Goal: Transaction & Acquisition: Obtain resource

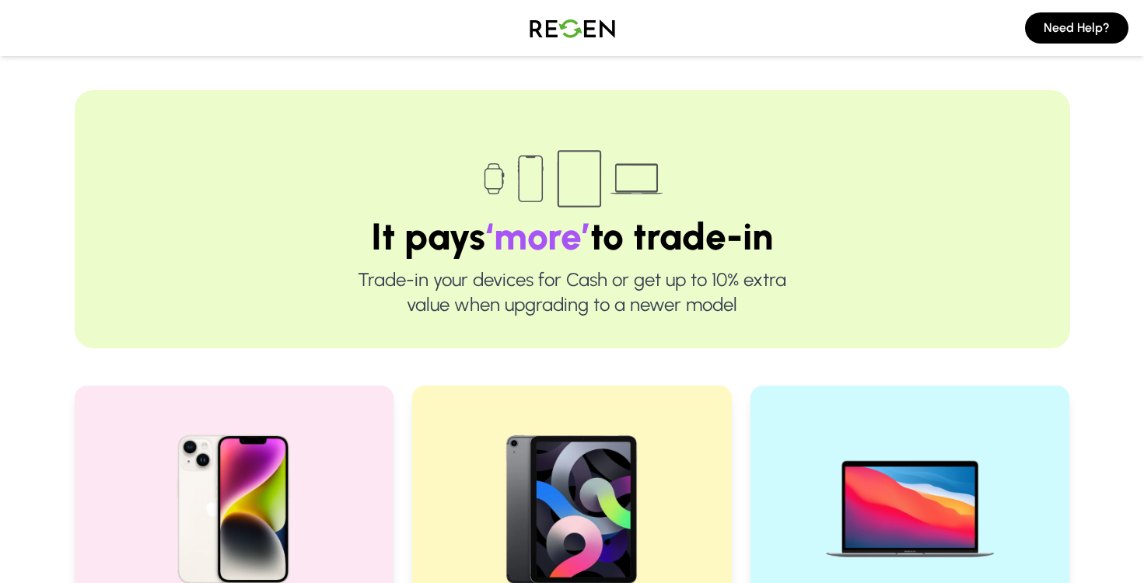
scroll to position [425, 0]
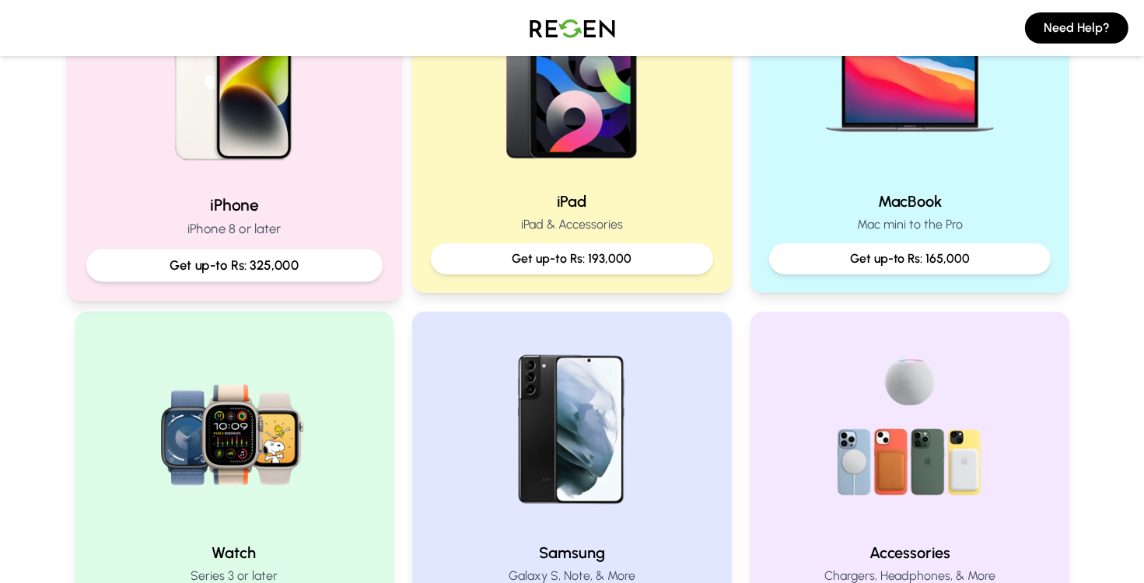
click at [215, 257] on p "Get up-to Rs: 325,000" at bounding box center [234, 265] width 270 height 19
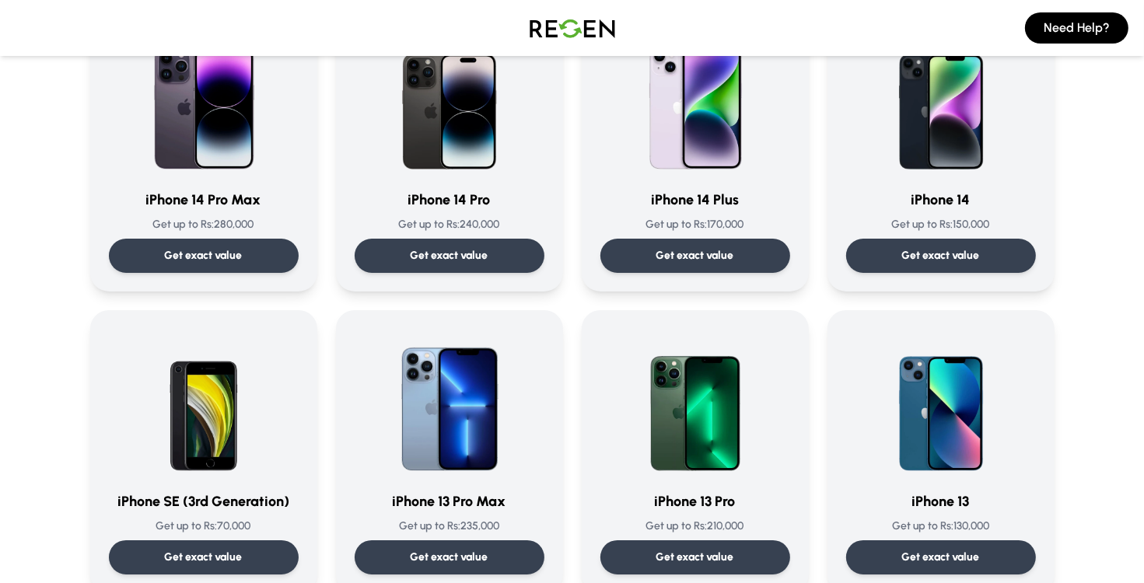
scroll to position [566, 0]
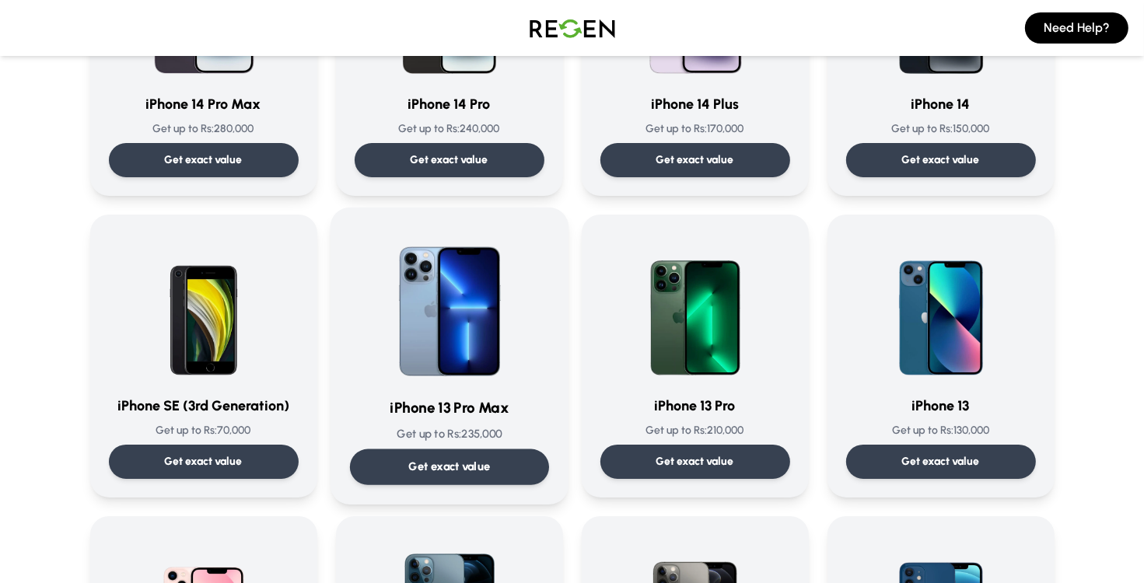
click at [453, 461] on p "Get exact value" at bounding box center [449, 467] width 82 height 16
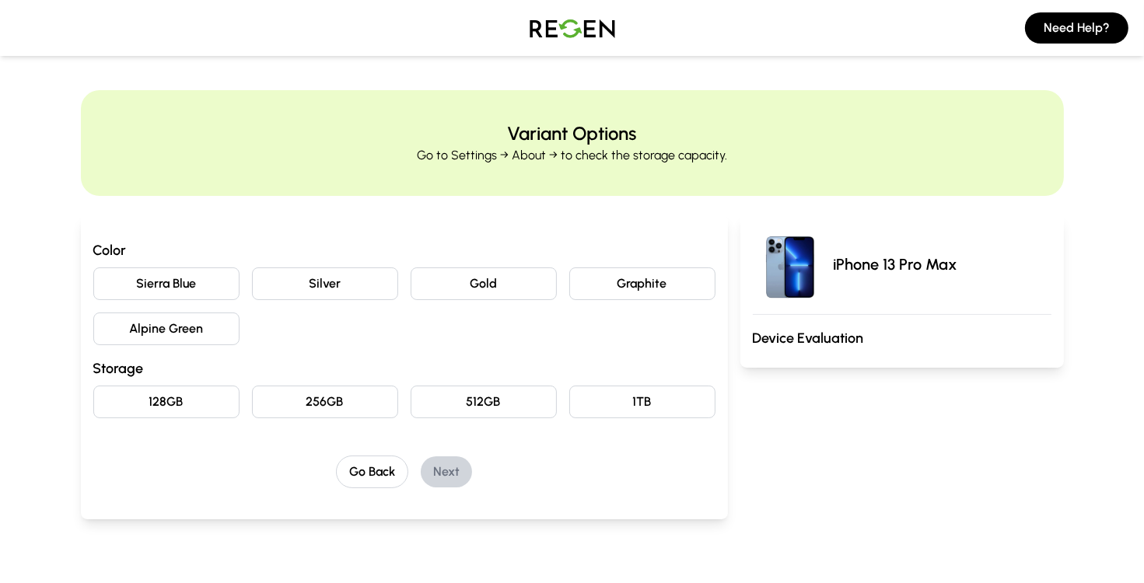
click at [628, 280] on button "Graphite" at bounding box center [642, 284] width 146 height 33
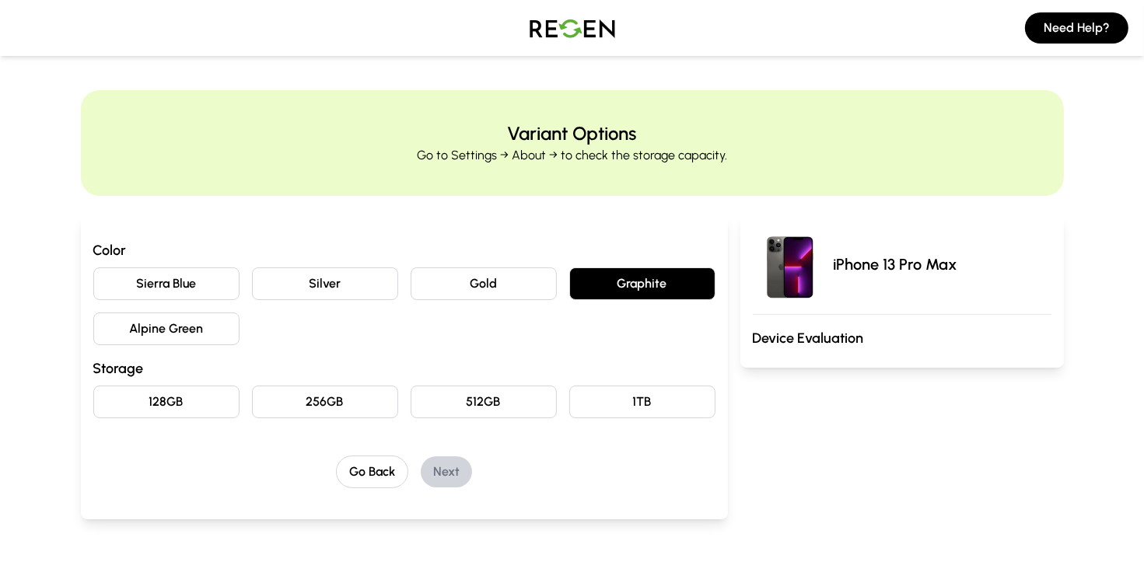
click at [314, 405] on button "256GB" at bounding box center [325, 402] width 146 height 33
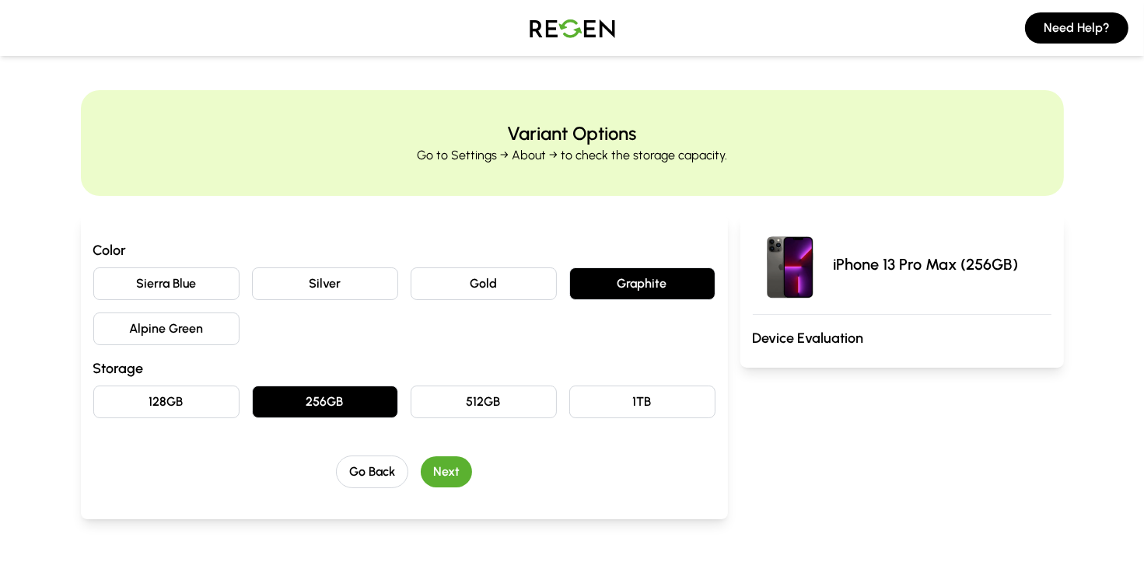
click at [449, 470] on button "Next" at bounding box center [446, 471] width 51 height 31
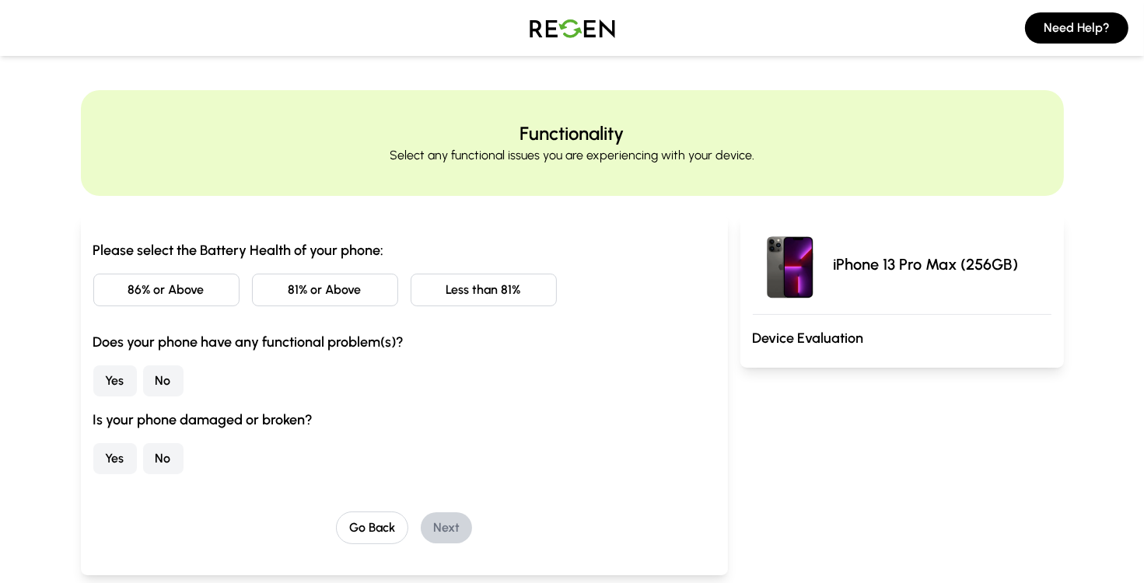
click at [170, 287] on button "86% or Above" at bounding box center [166, 290] width 146 height 33
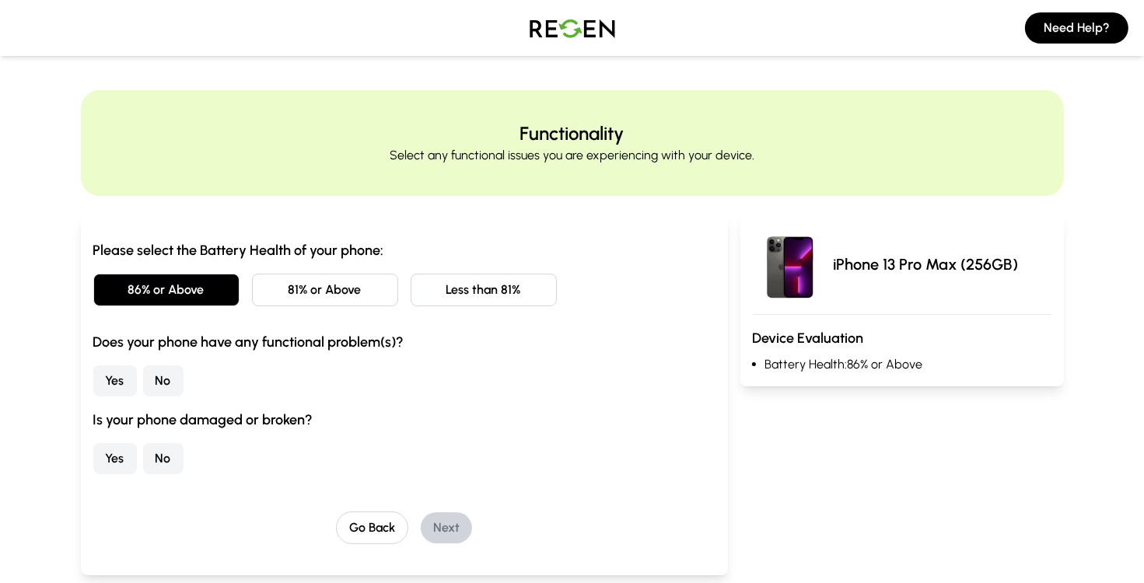
click at [108, 386] on button "Yes" at bounding box center [115, 380] width 44 height 31
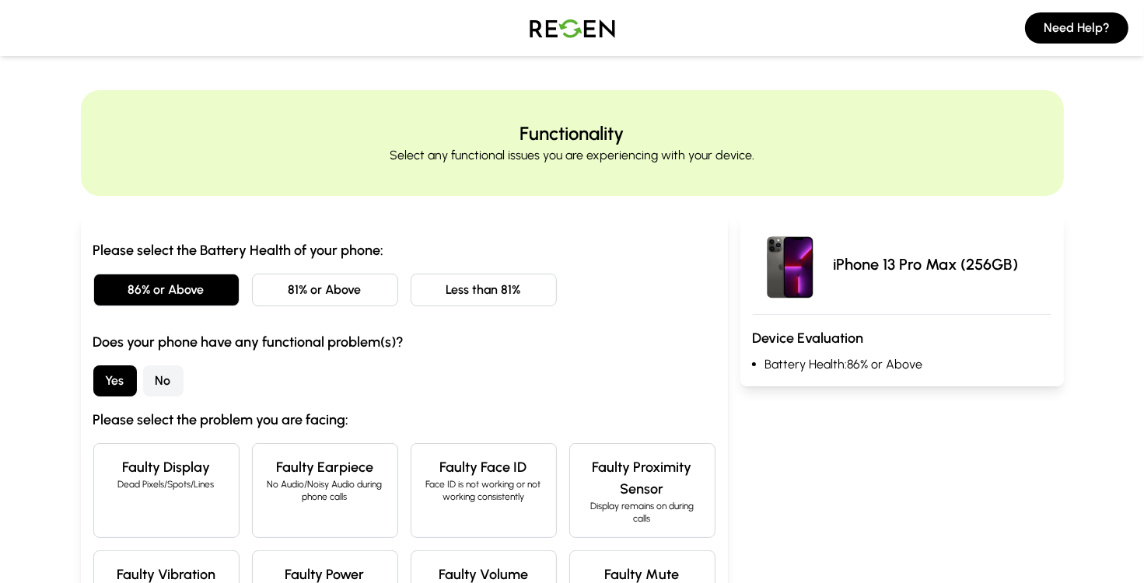
scroll to position [2, 0]
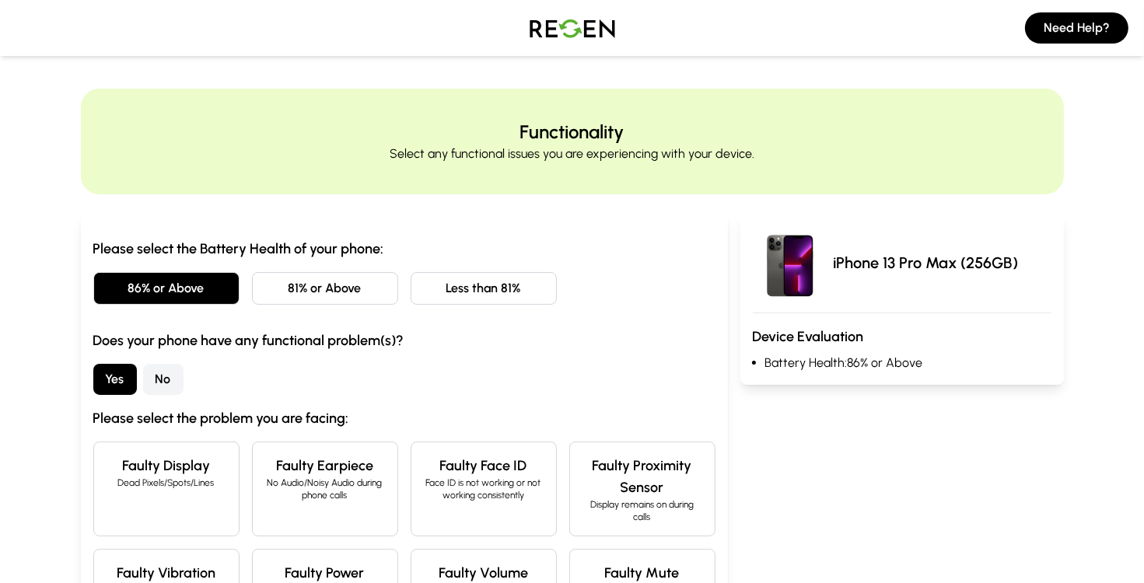
click at [171, 368] on button "No" at bounding box center [163, 379] width 40 height 31
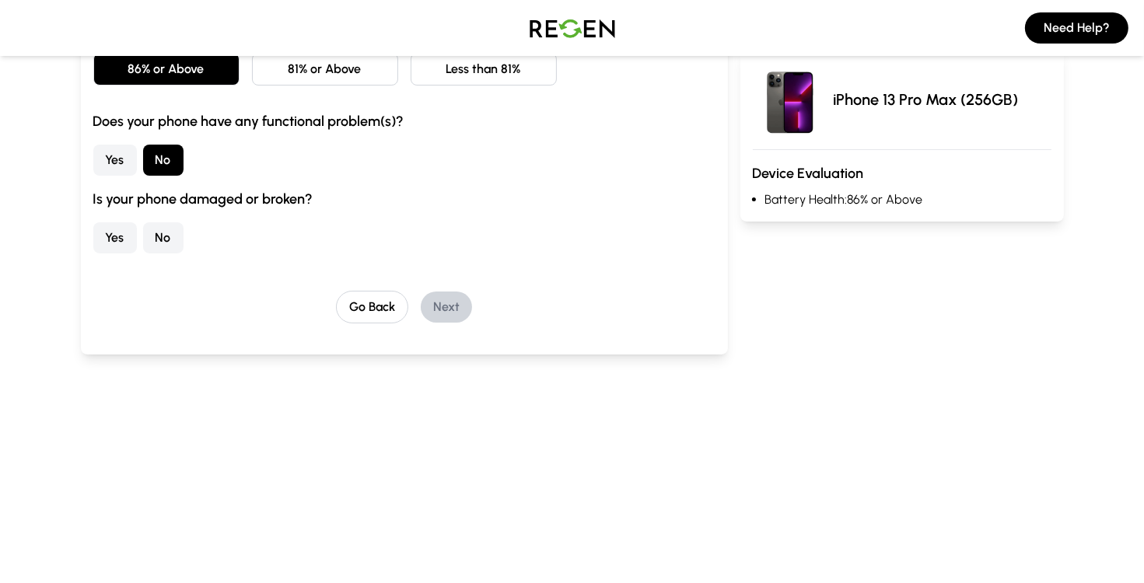
scroll to position [202, 0]
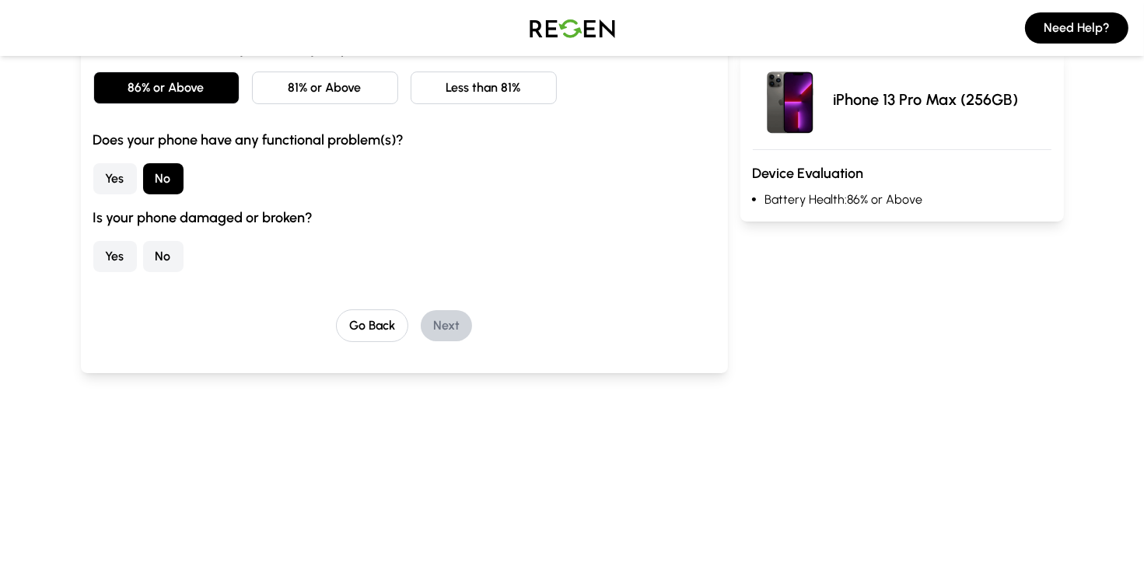
click at [169, 254] on button "No" at bounding box center [163, 256] width 40 height 31
click at [447, 311] on button "Next" at bounding box center [446, 325] width 51 height 31
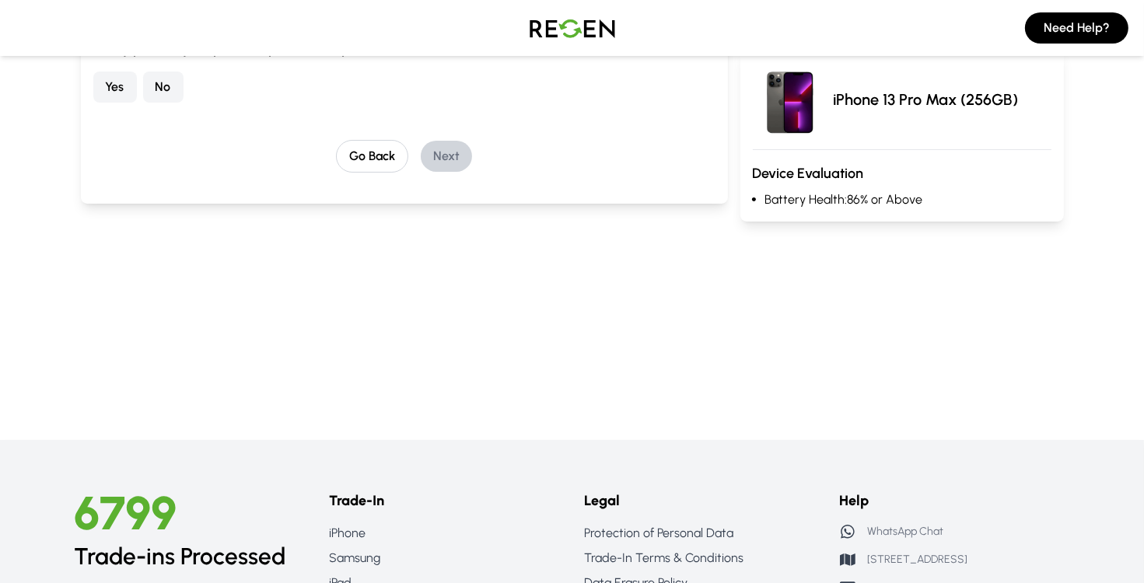
scroll to position [0, 0]
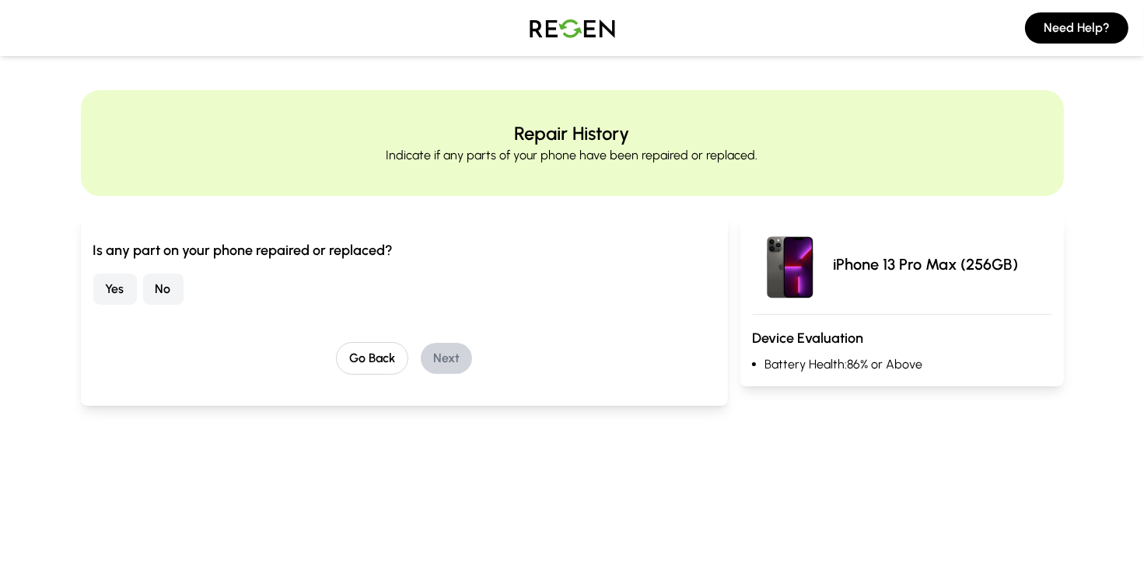
click at [162, 289] on button "No" at bounding box center [163, 289] width 40 height 31
click at [458, 353] on button "Next" at bounding box center [446, 358] width 51 height 31
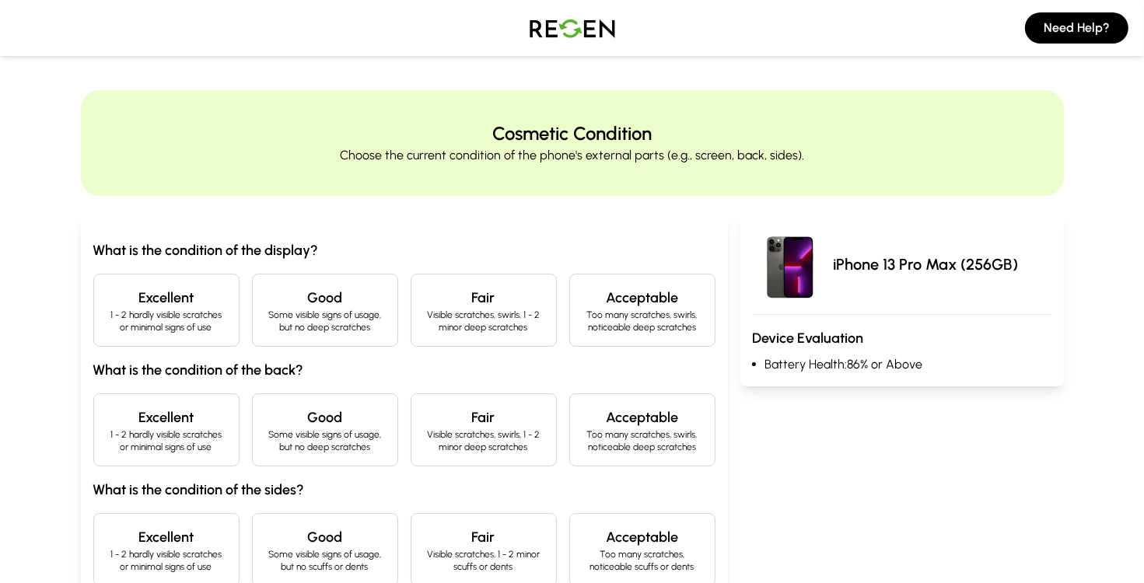
click at [180, 324] on p "1 - 2 hardly visible scratches or minimal signs of use" at bounding box center [167, 321] width 120 height 25
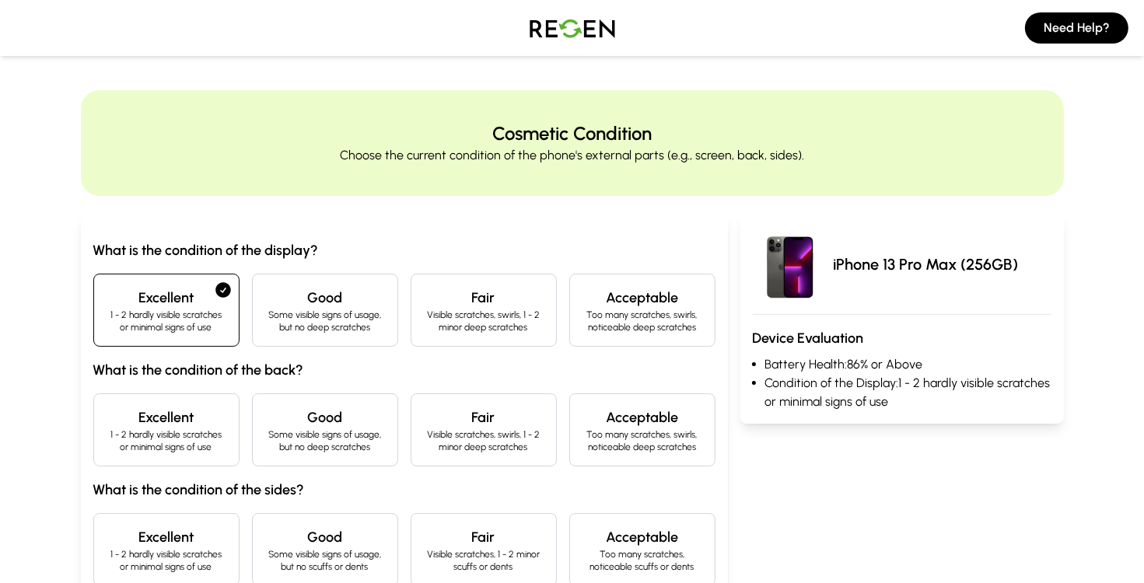
click at [173, 426] on h4 "Excellent" at bounding box center [167, 418] width 120 height 22
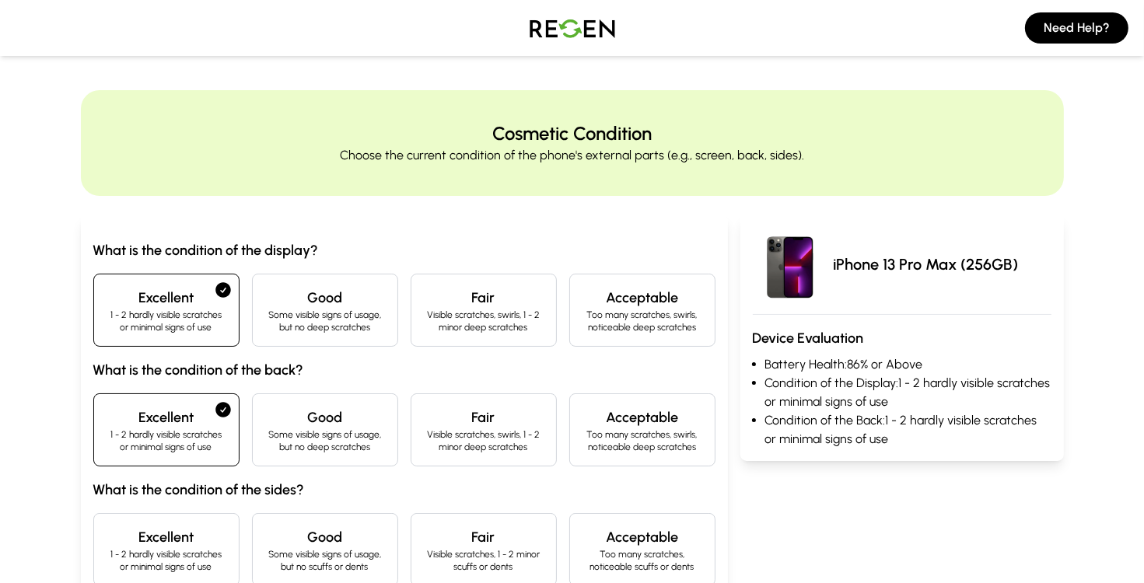
scroll to position [340, 0]
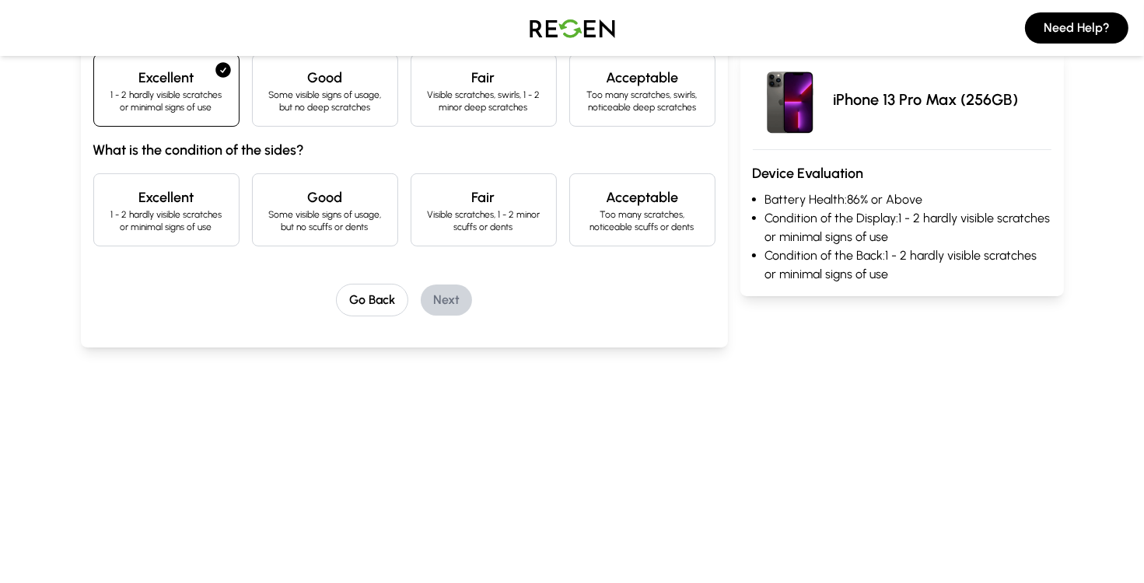
click at [177, 237] on div "Excellent 1 - 2 hardly visible scratches or minimal signs of use" at bounding box center [166, 209] width 146 height 73
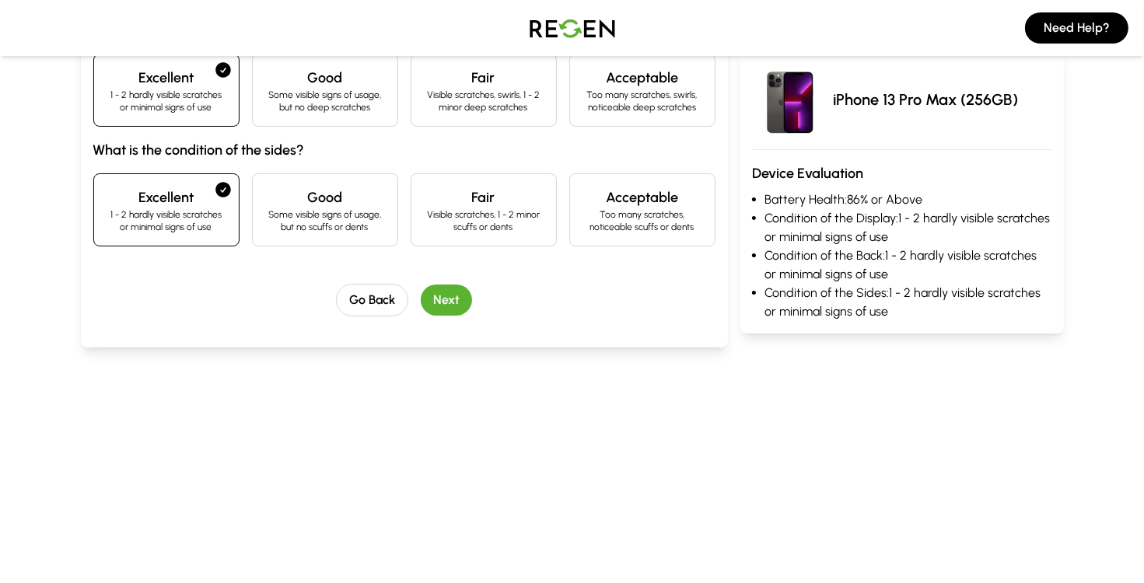
click at [441, 293] on button "Next" at bounding box center [446, 300] width 51 height 31
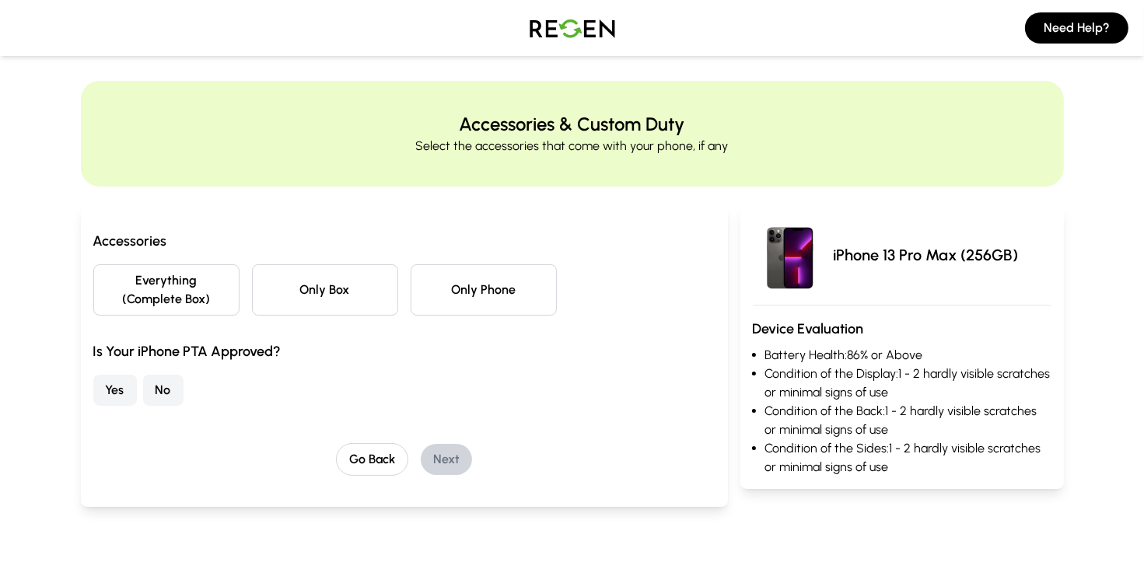
scroll to position [0, 0]
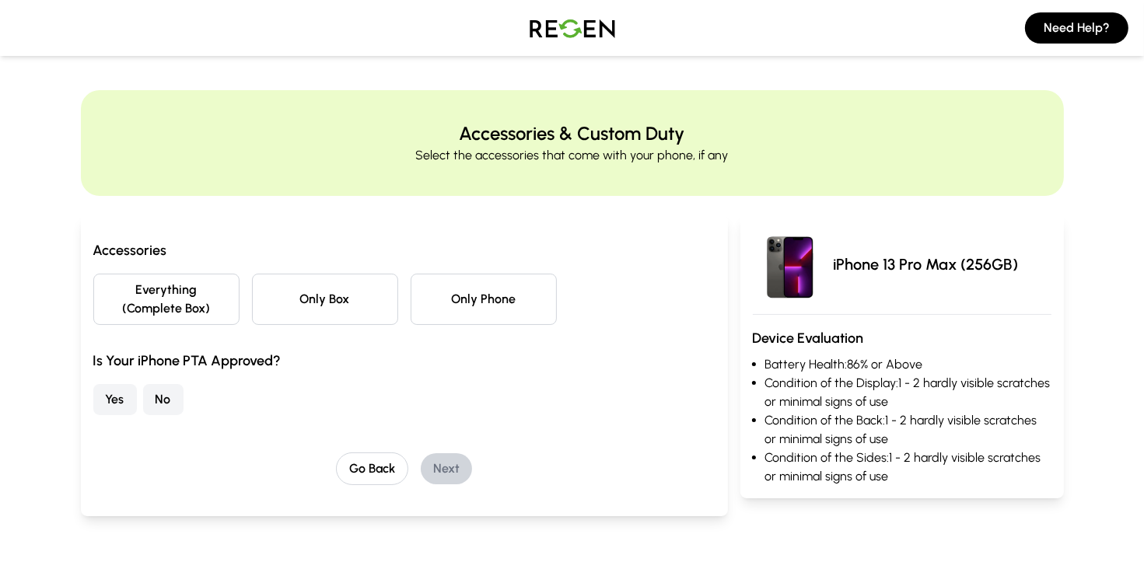
click at [451, 293] on button "Only Phone" at bounding box center [484, 299] width 146 height 51
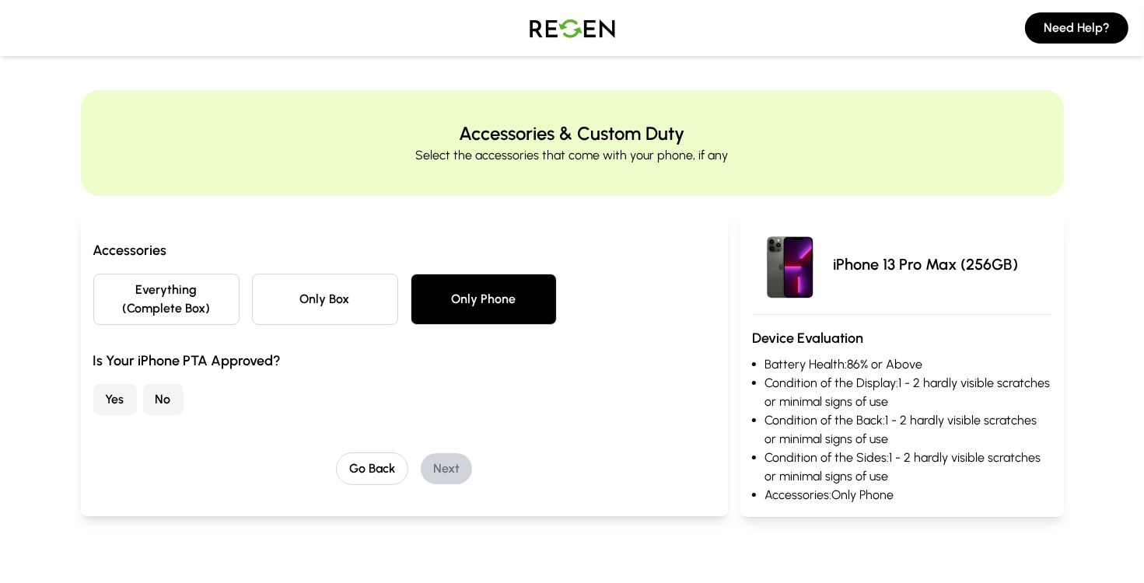
click at [114, 401] on button "Yes" at bounding box center [115, 399] width 44 height 31
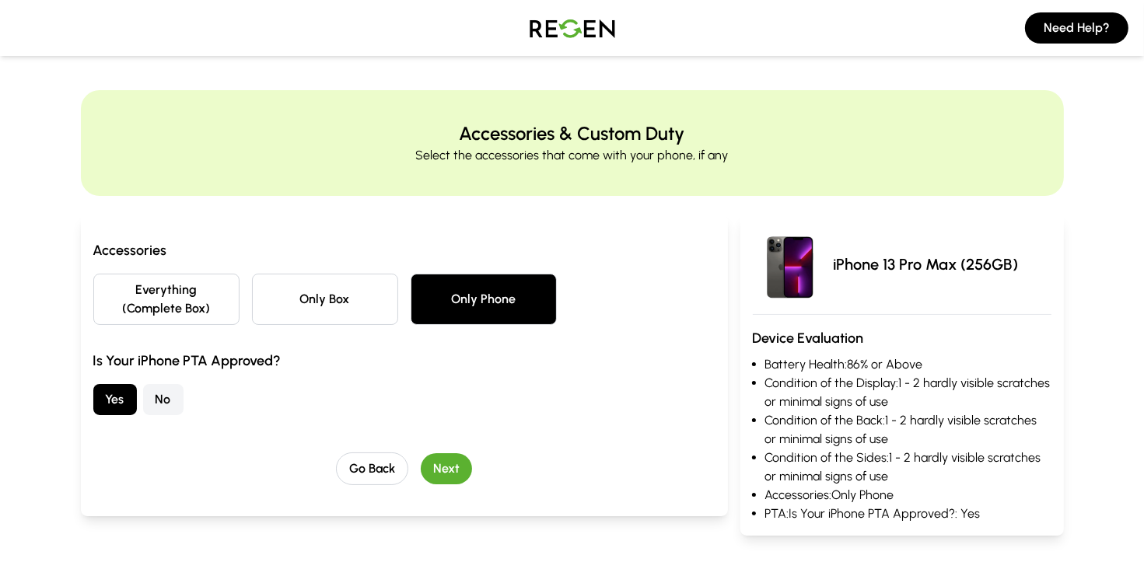
click at [438, 464] on button "Next" at bounding box center [446, 468] width 51 height 31
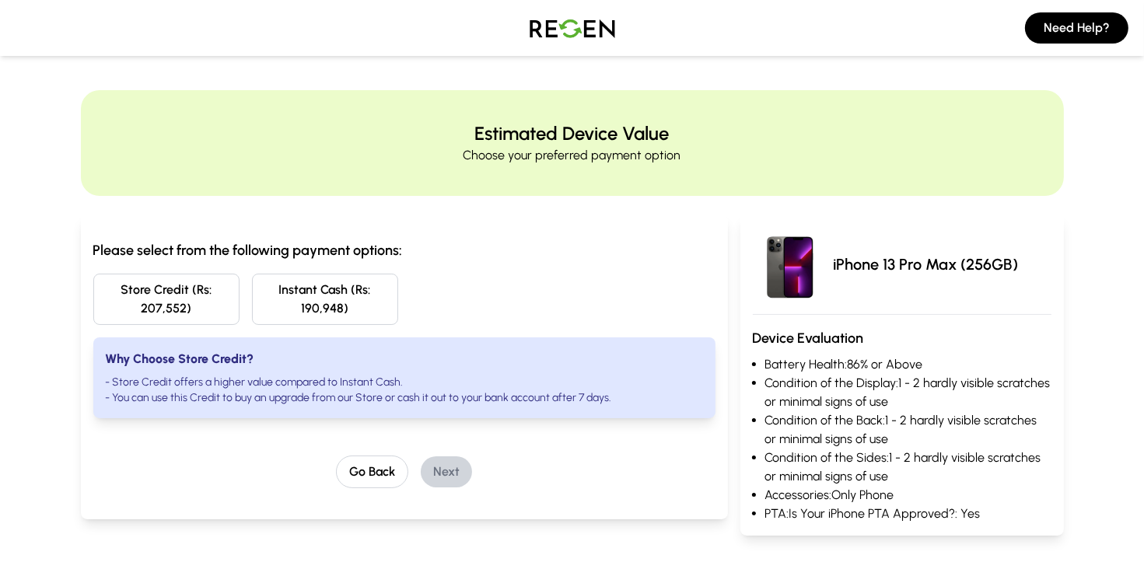
click at [201, 301] on button "Store Credit (Rs: 207,552)" at bounding box center [166, 299] width 146 height 51
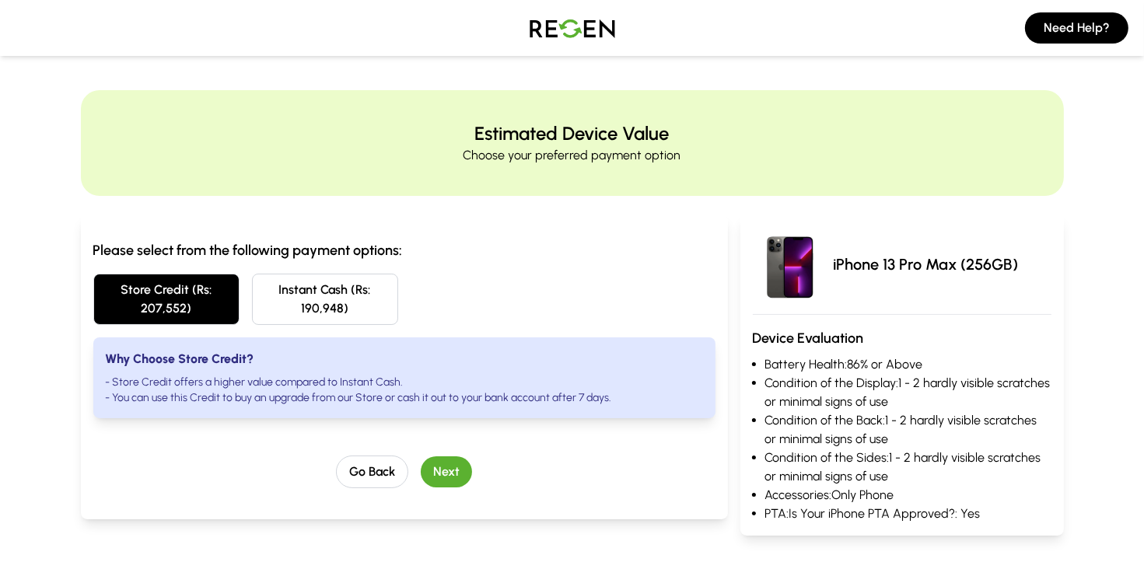
click at [450, 460] on button "Next" at bounding box center [446, 471] width 51 height 31
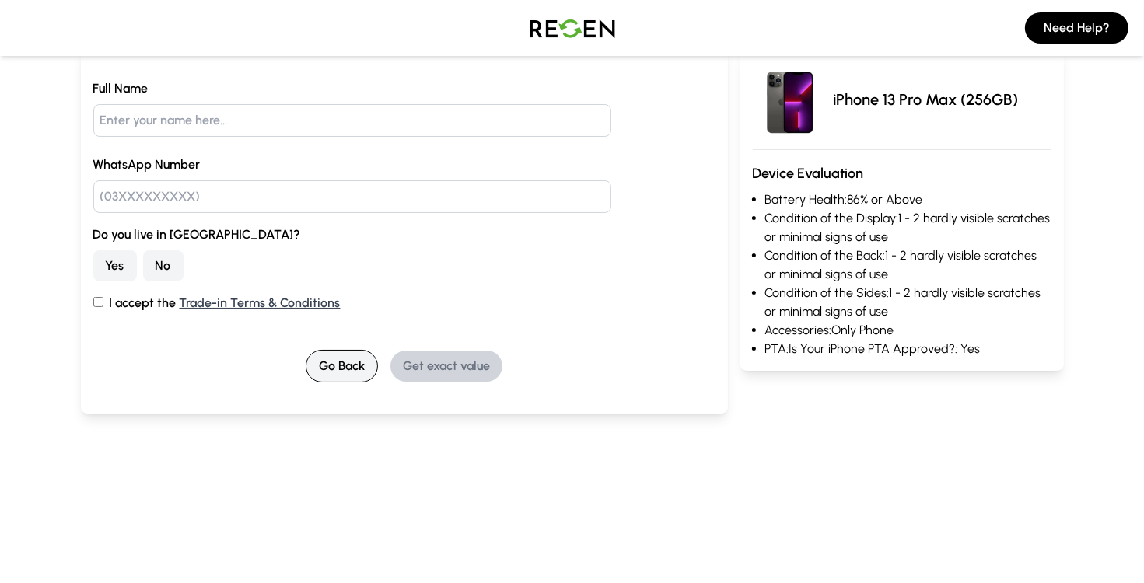
click at [362, 376] on button "Go Back" at bounding box center [342, 366] width 72 height 33
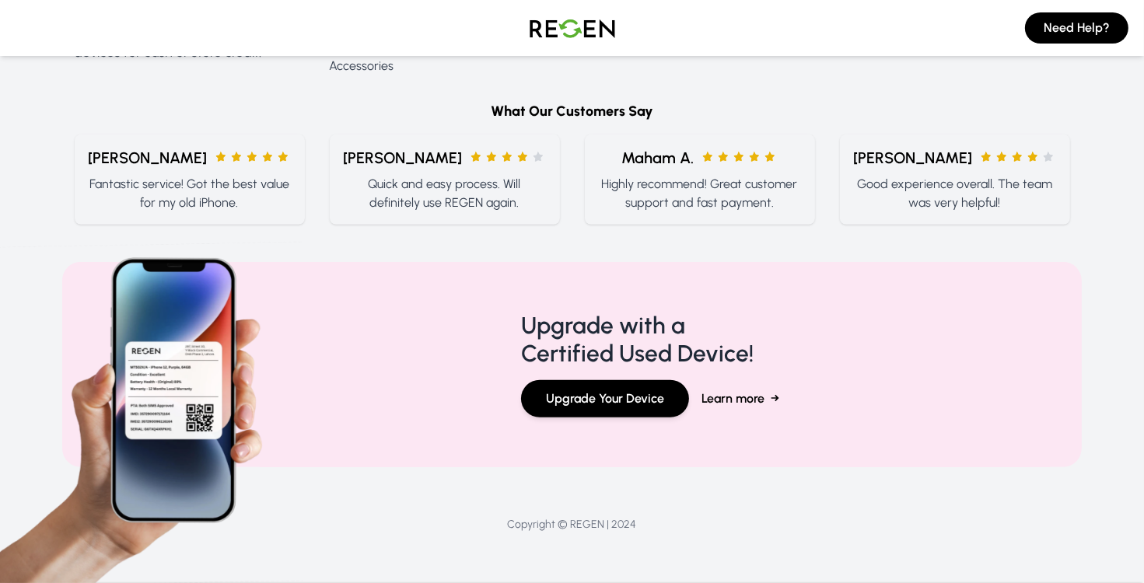
scroll to position [900, 0]
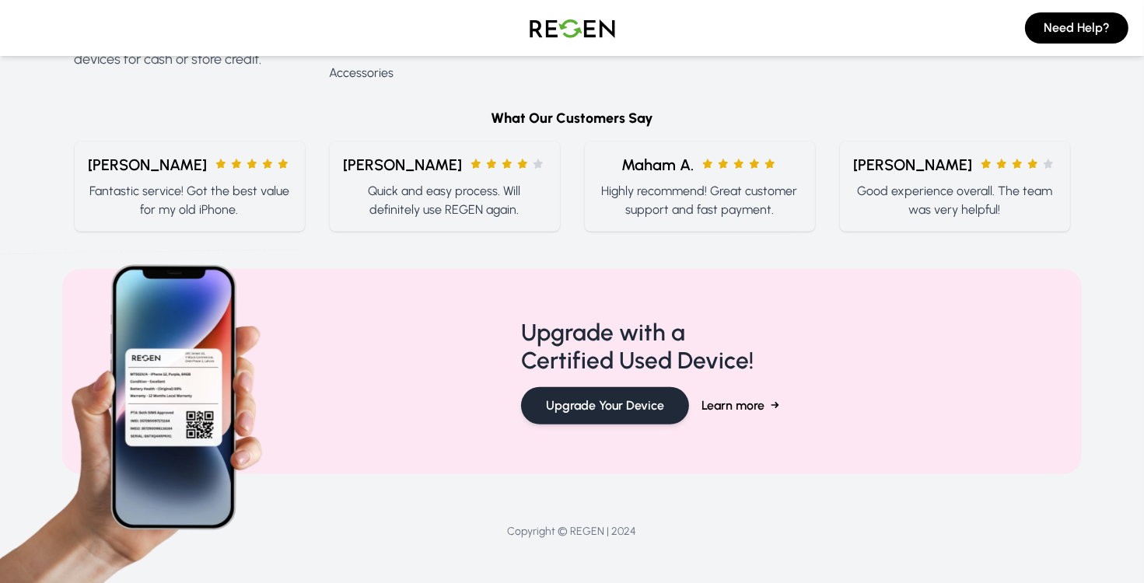
click at [575, 414] on button "Upgrade Your Device" at bounding box center [605, 405] width 168 height 37
